Goal: Transaction & Acquisition: Purchase product/service

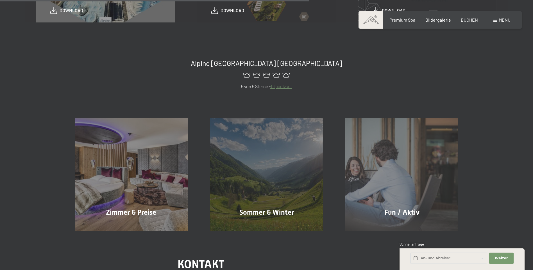
scroll to position [309, 0]
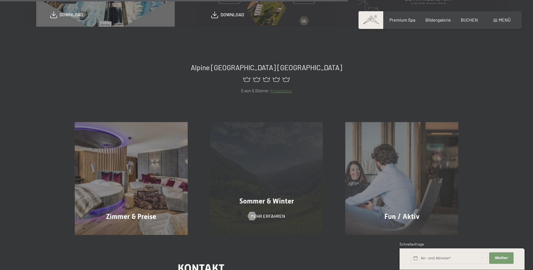
scroll to position [393, 0]
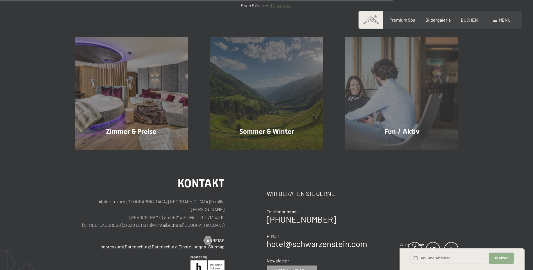
click at [496, 259] on span "Weiter" at bounding box center [501, 258] width 13 height 5
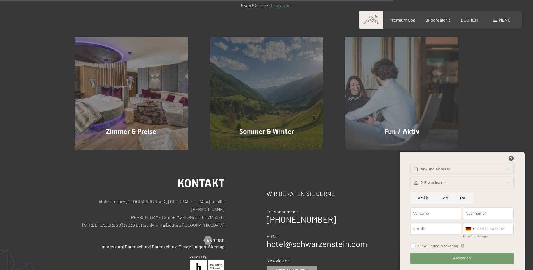
click at [510, 160] on icon at bounding box center [511, 158] width 5 height 5
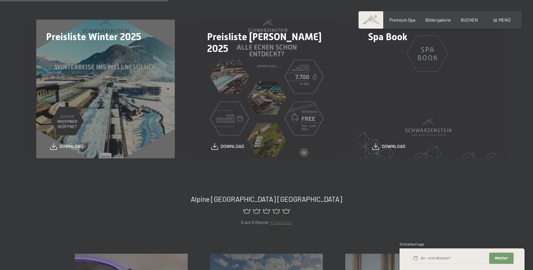
scroll to position [168, 0]
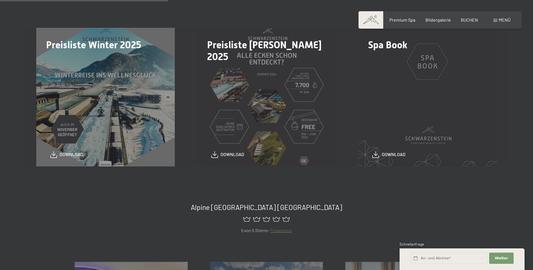
click at [384, 160] on div "Spa Book download" at bounding box center [427, 97] width 161 height 139
click at [386, 156] on span "download" at bounding box center [394, 153] width 24 height 6
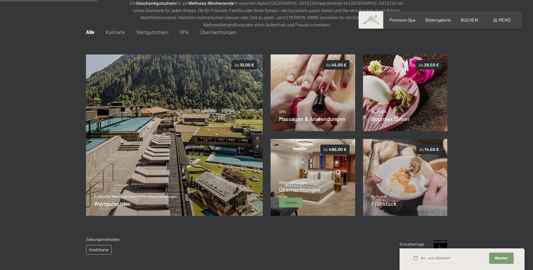
click at [294, 195] on div "Übernachtungen Übernachtungen Details" at bounding box center [299, 194] width 41 height 28
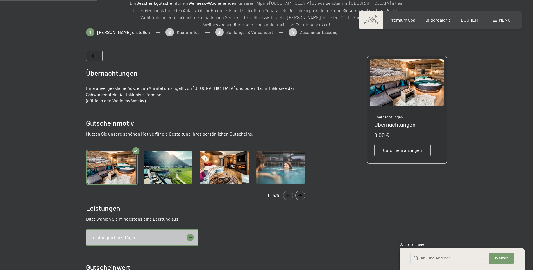
click at [173, 169] on img "Gallery" at bounding box center [168, 168] width 52 height 36
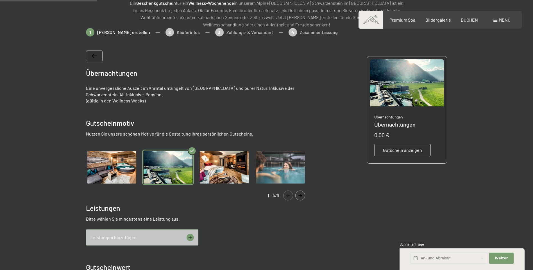
click at [401, 150] on span "Gutschein anzeigen" at bounding box center [402, 150] width 39 height 6
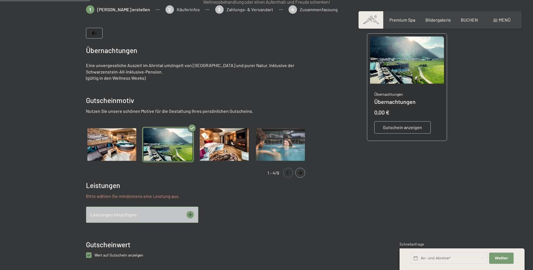
scroll to position [110, 0]
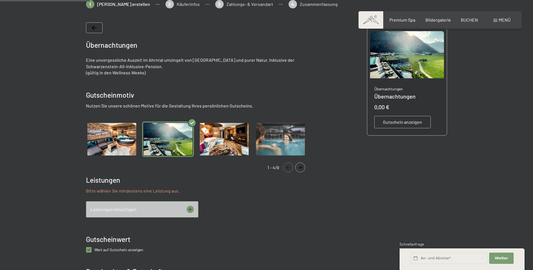
click at [401, 122] on span "Gutschein anzeigen" at bounding box center [402, 122] width 39 height 6
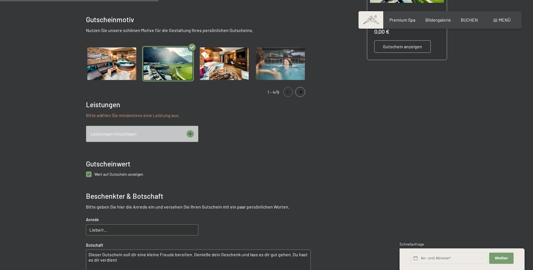
scroll to position [194, 0]
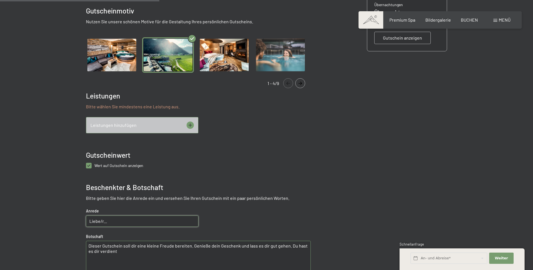
drag, startPoint x: 122, startPoint y: 220, endPoint x: 85, endPoint y: 223, distance: 36.9
click at [85, 223] on bn-voucher-app at bounding box center [267, 132] width 384 height 433
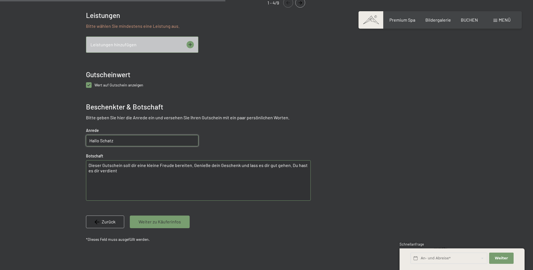
scroll to position [278, 0]
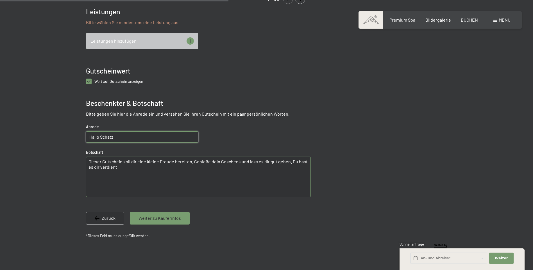
type input "Hallo Schatz"
drag, startPoint x: 121, startPoint y: 165, endPoint x: 86, endPoint y: 161, distance: 34.8
click at [86, 161] on textarea "Dieser Gutschein soll dir eine kleine Freude bereiten. Genieße dein Geschenk un…" at bounding box center [198, 177] width 225 height 40
click at [267, 163] on textarea "Die zeit ist zu kurz um auf Erinnerungen zu verzichten, mit diesem Geschenk möc…" at bounding box center [198, 177] width 225 height 40
click at [299, 162] on textarea "Die zeit ist zu kurz um auf Erinnerungen zu verzichten, mit diesem Geschenk möc…" at bounding box center [198, 177] width 225 height 40
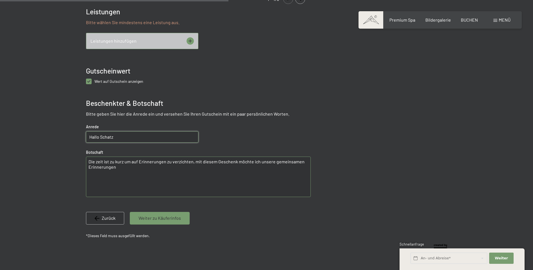
click at [117, 168] on textarea "Die zeit ist zu kurz um auf Erinnerungen zu verzichten, mit diesem Geschenk möc…" at bounding box center [198, 177] width 225 height 40
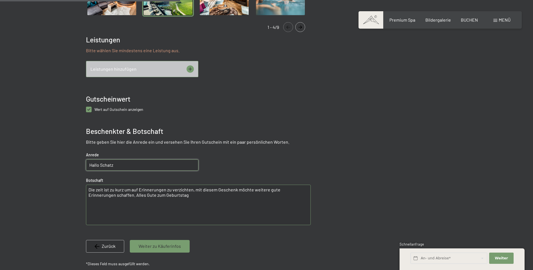
scroll to position [82, 0]
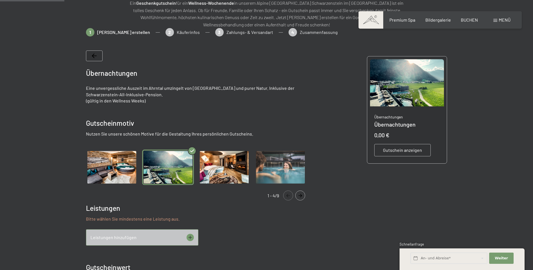
type textarea "Die zeit ist zu kurz um auf Erinnerungen zu verzichten, mit diesem Geschenk möc…"
click at [407, 150] on span "Gutschein anzeigen" at bounding box center [402, 150] width 39 height 6
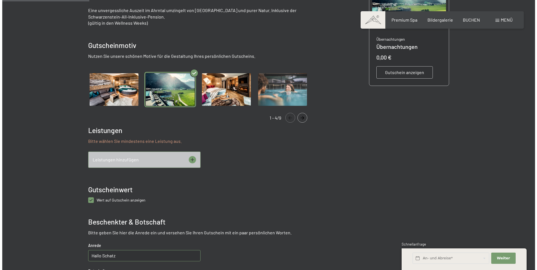
scroll to position [166, 0]
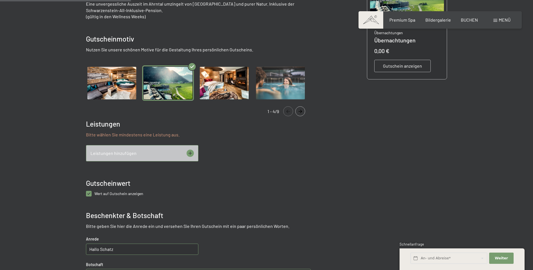
click at [190, 154] on icon at bounding box center [190, 153] width 4 height 4
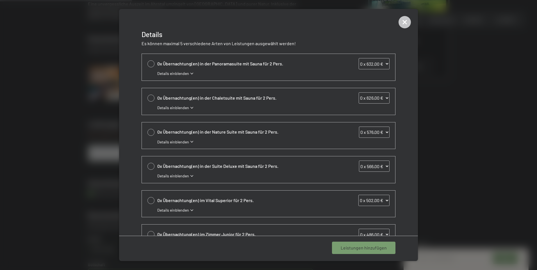
scroll to position [91, 0]
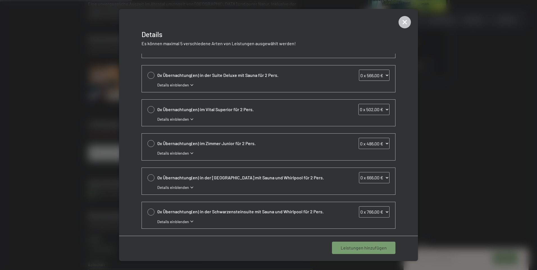
click at [148, 146] on div at bounding box center [151, 143] width 7 height 7
select select "1"
click at [367, 247] on span "1 Leistung hinzufügen" at bounding box center [365, 248] width 44 height 6
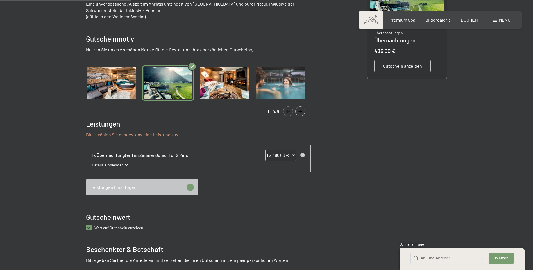
click at [398, 69] on span "Gutschein anzeigen" at bounding box center [402, 66] width 39 height 6
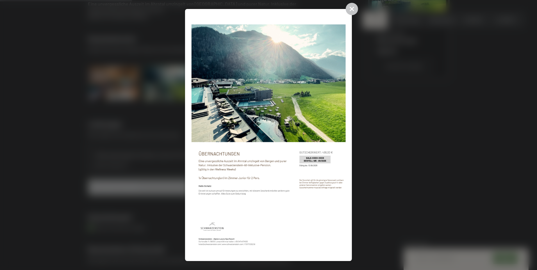
click at [285, 134] on img at bounding box center [268, 135] width 154 height 240
drag, startPoint x: 248, startPoint y: 53, endPoint x: 241, endPoint y: 71, distance: 19.2
click at [241, 71] on img at bounding box center [268, 135] width 154 height 240
click at [246, 76] on img at bounding box center [268, 135] width 154 height 240
